Goal: Task Accomplishment & Management: Manage account settings

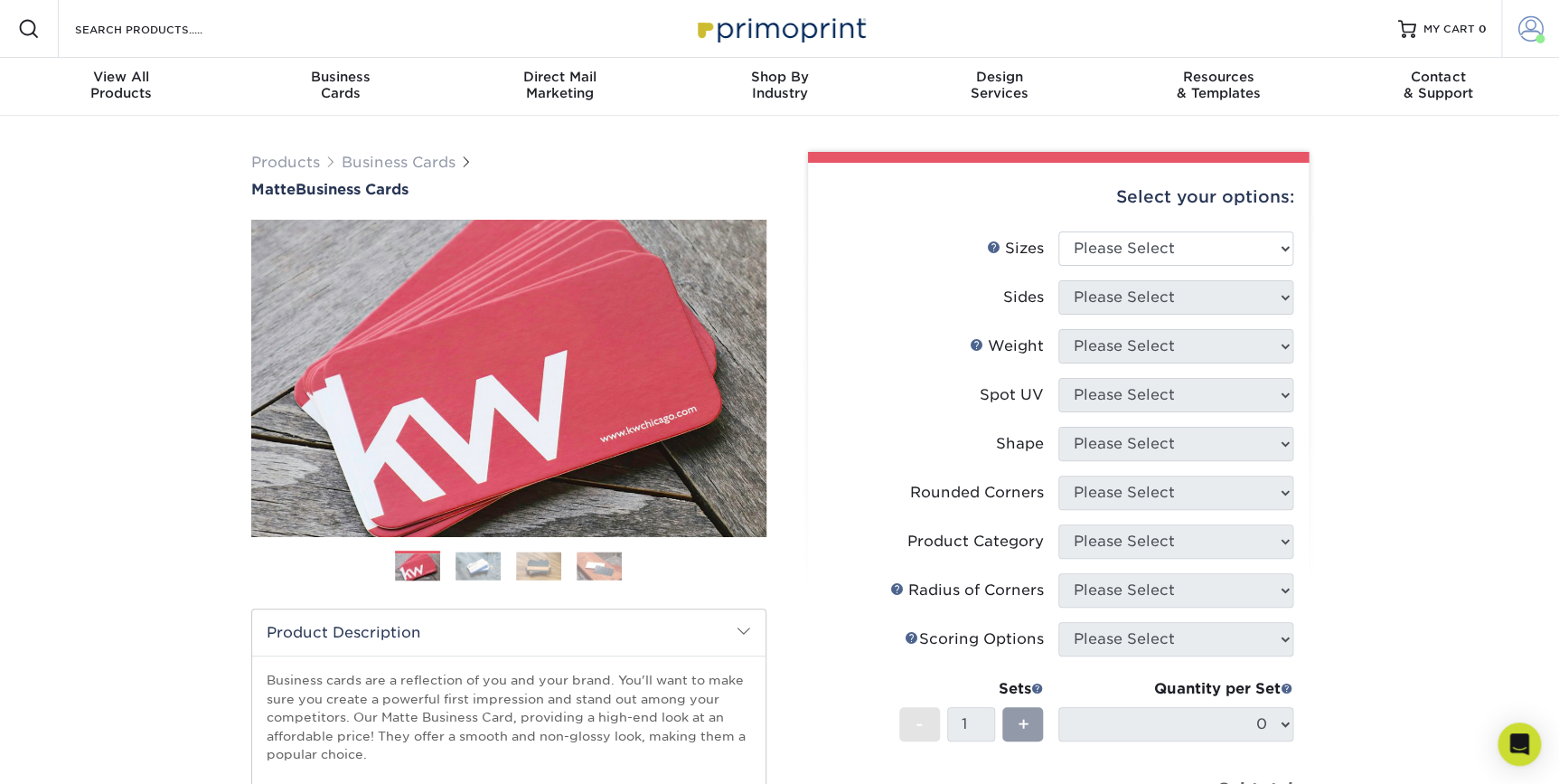
click at [1241, 24] on span at bounding box center [1532, 29] width 26 height 26
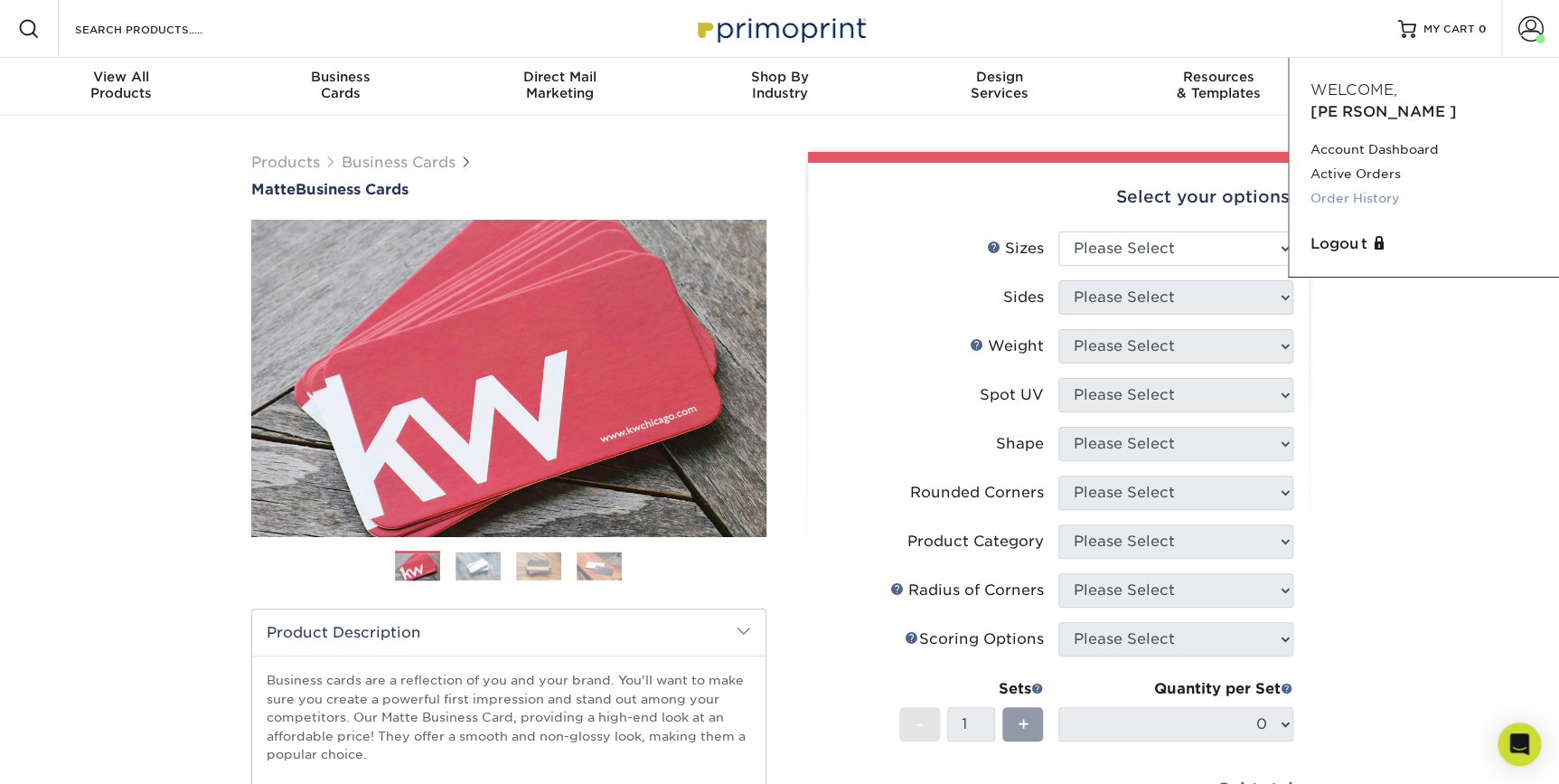
click at [1241, 186] on link "Order History" at bounding box center [1424, 198] width 227 height 25
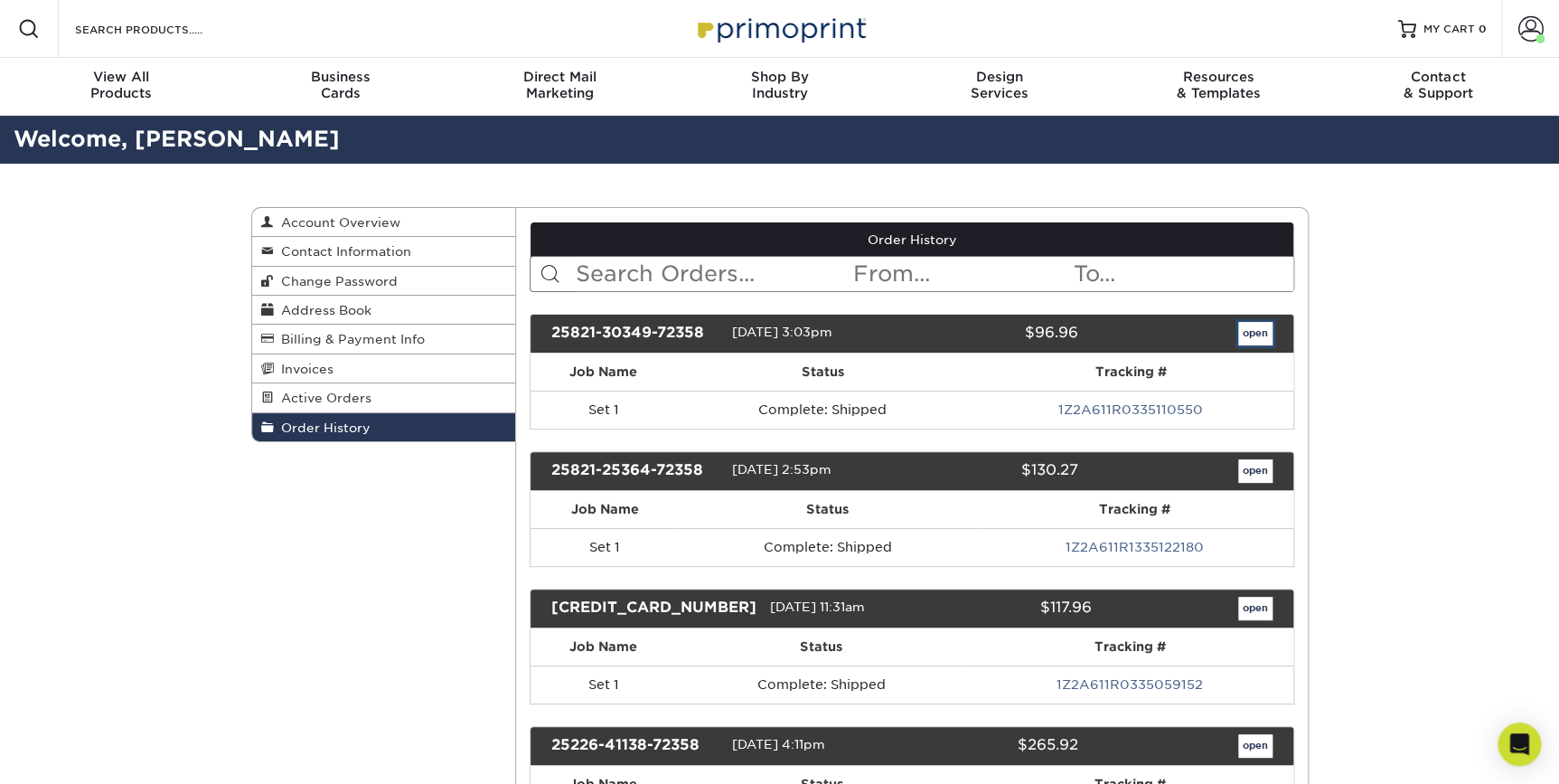
click at [1256, 336] on link "open" at bounding box center [1256, 334] width 35 height 24
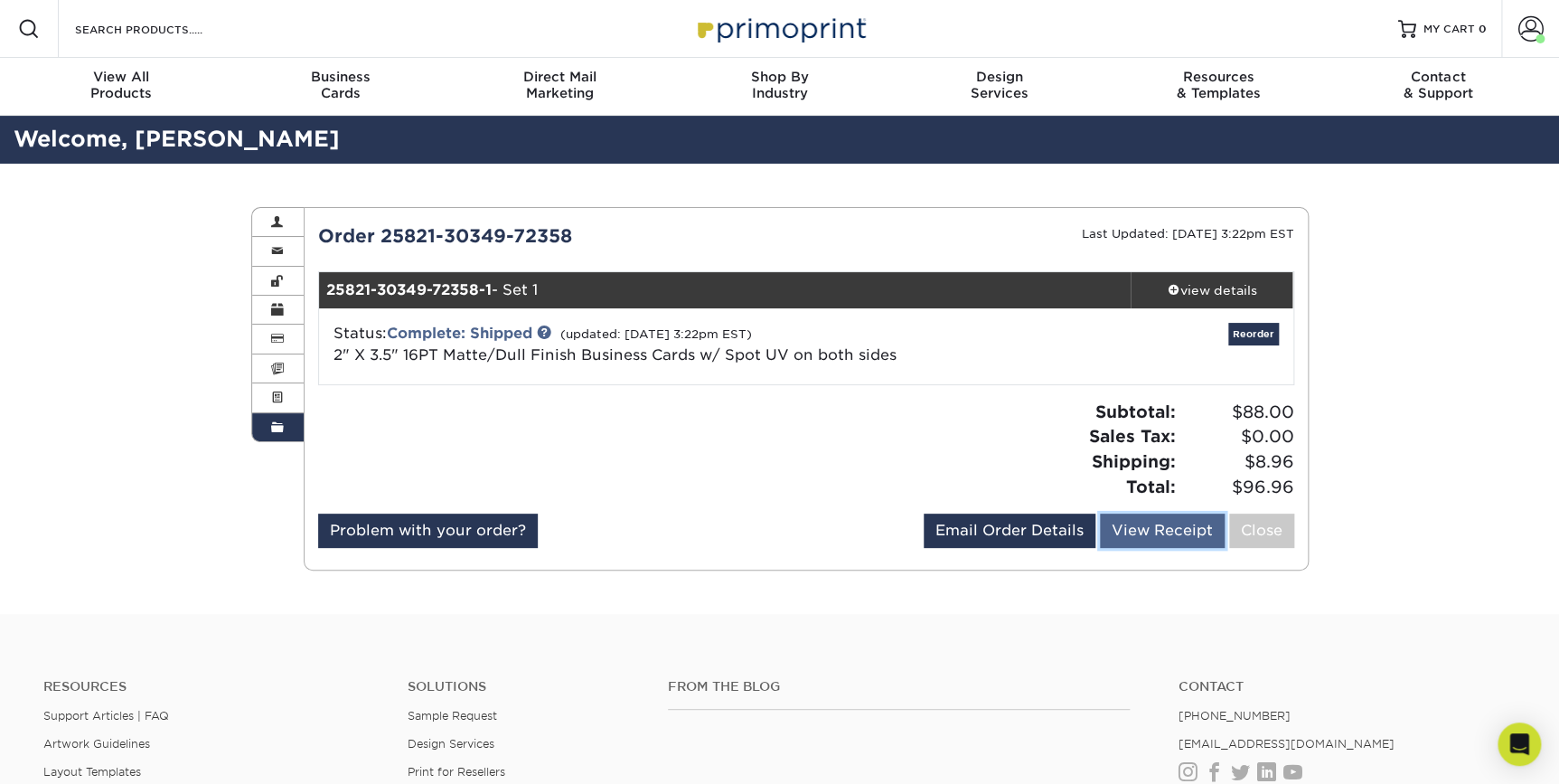
click at [1161, 535] on link "View Receipt" at bounding box center [1162, 531] width 125 height 35
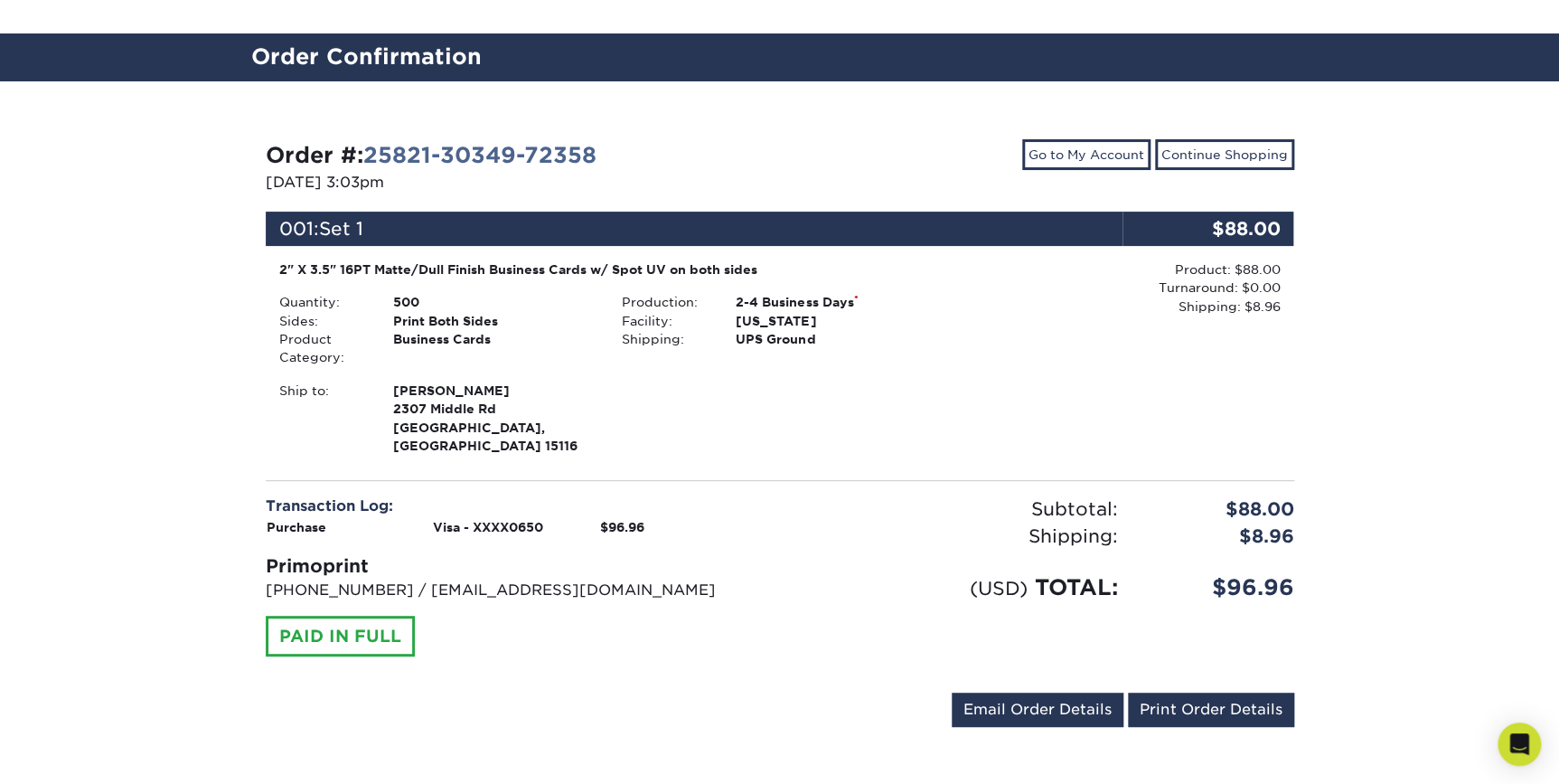
scroll to position [164, 0]
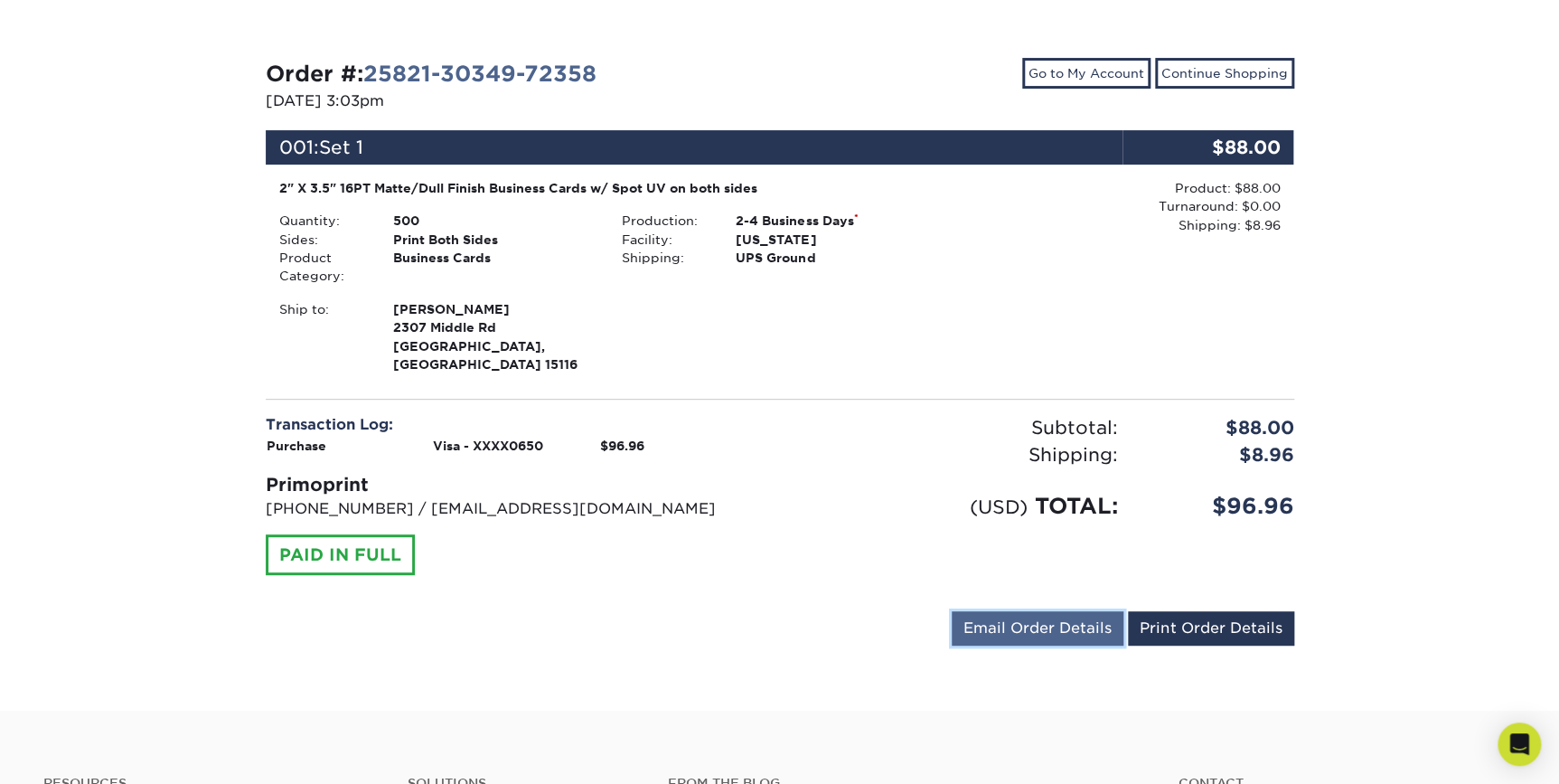
click at [1031, 614] on link "Email Order Details" at bounding box center [1038, 629] width 172 height 35
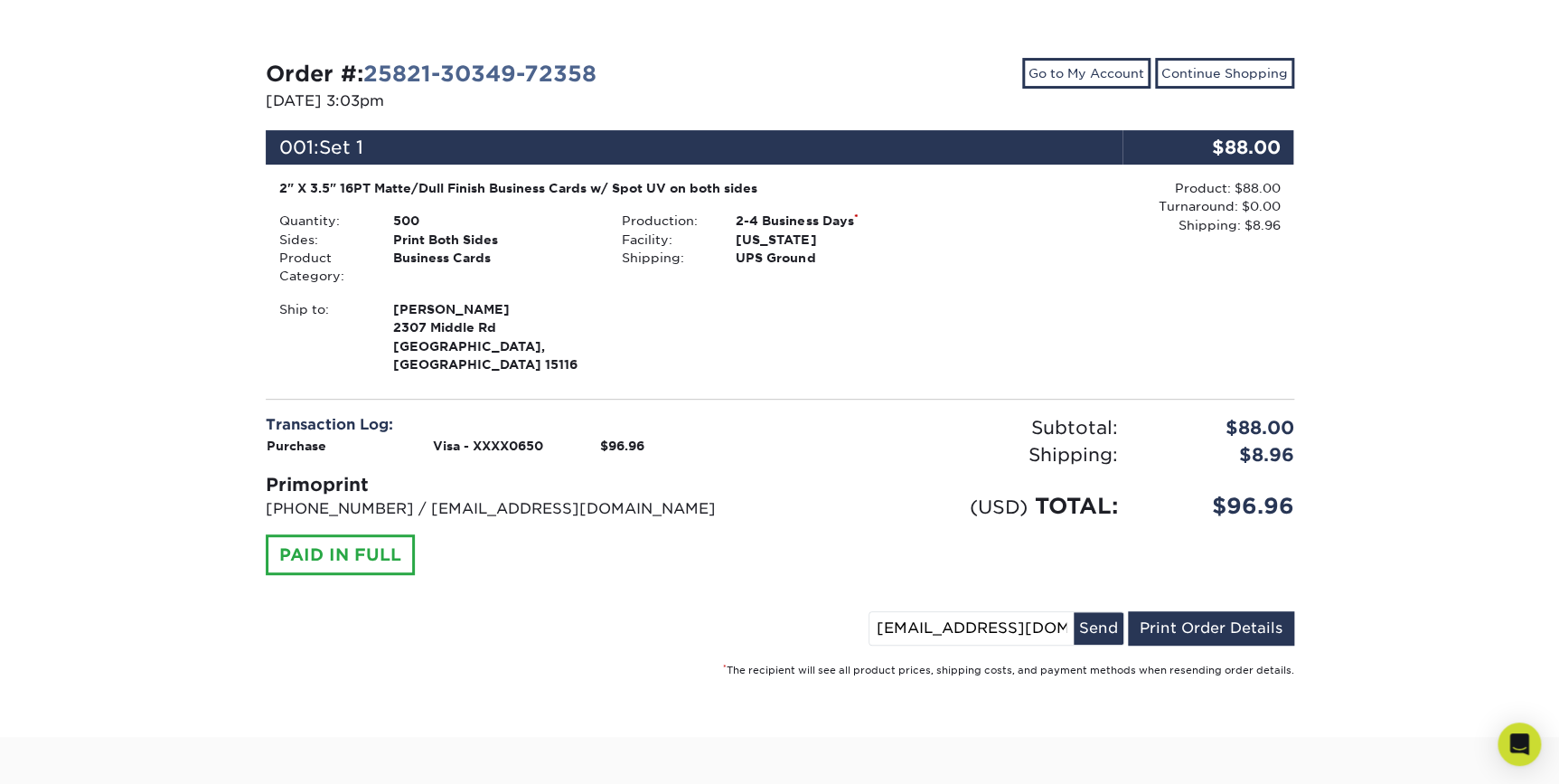
drag, startPoint x: 1039, startPoint y: 610, endPoint x: 932, endPoint y: 616, distance: 107.2
click at [932, 616] on input "stravis@envinity.com" at bounding box center [972, 629] width 205 height 33
click at [932, 616] on input "[EMAIL_ADDRESS][DOMAIN_NAME]" at bounding box center [972, 629] width 205 height 33
drag, startPoint x: 928, startPoint y: 606, endPoint x: 875, endPoint y: 608, distance: 53.0
click at [875, 612] on input "[EMAIL_ADDRESS][DOMAIN_NAME]" at bounding box center [972, 629] width 205 height 33
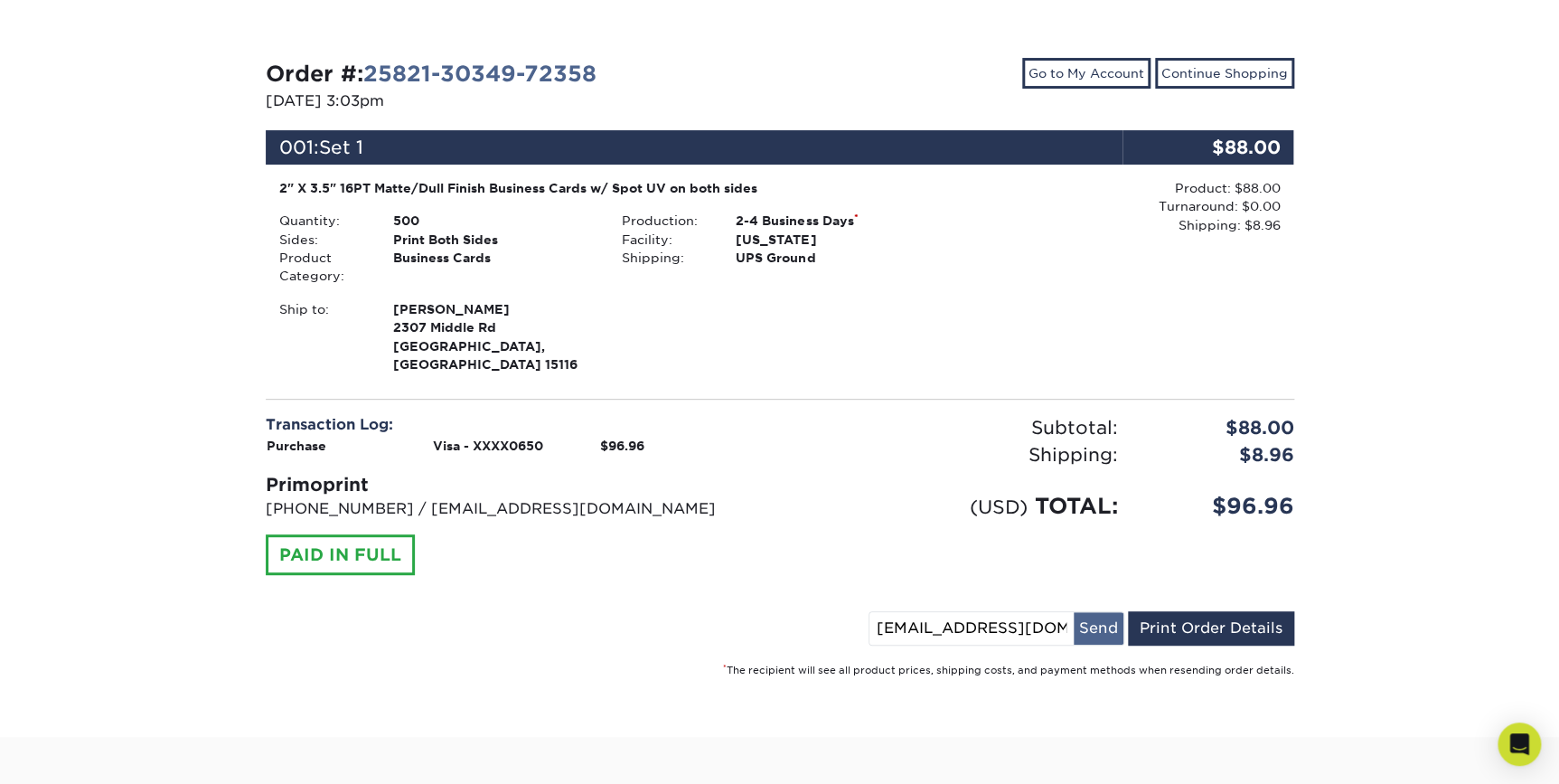
type input "ap@envinity.com"
click at [1093, 617] on button "Send" at bounding box center [1098, 629] width 49 height 33
